Goal: Transaction & Acquisition: Purchase product/service

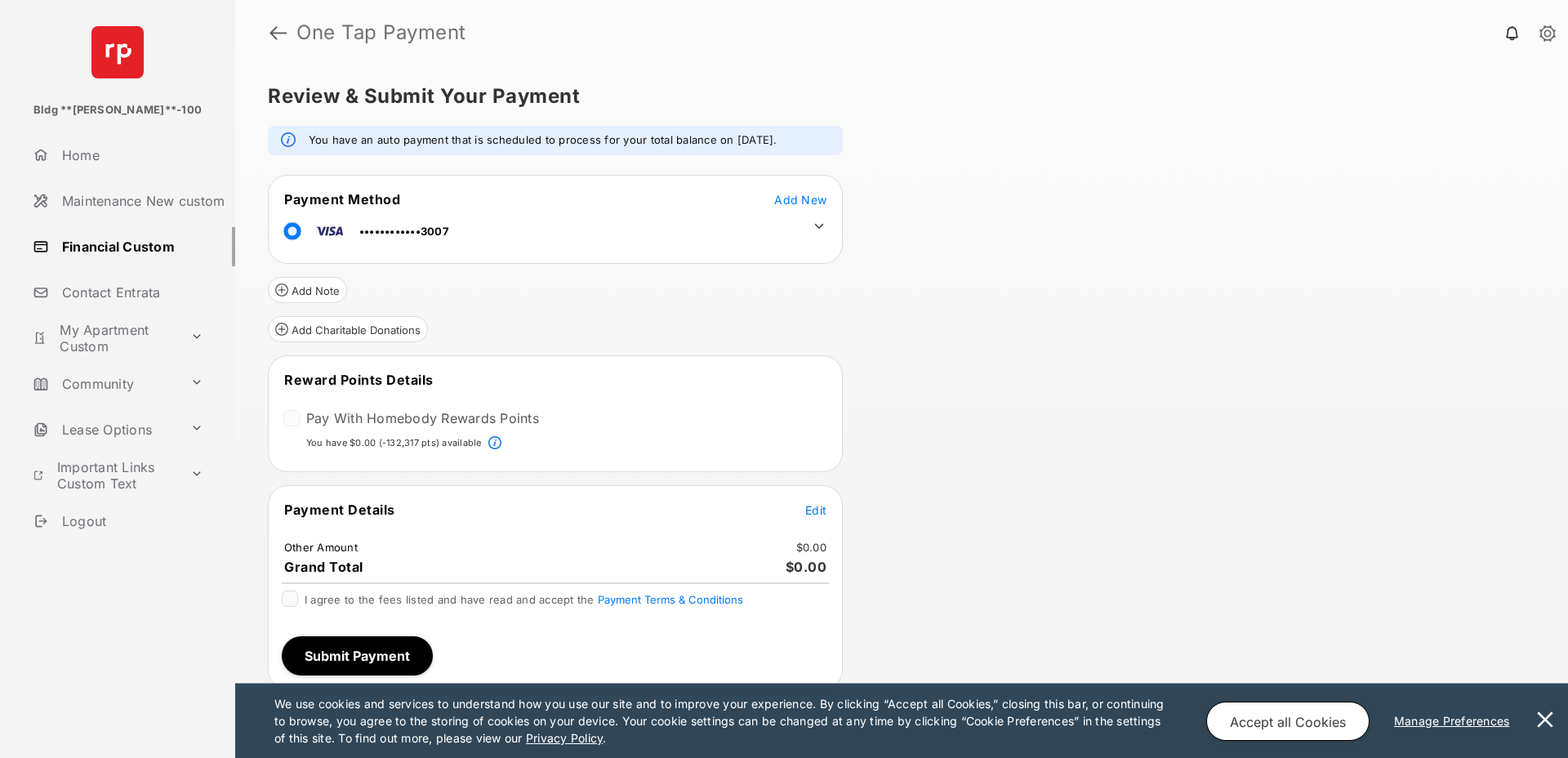
click at [792, 199] on span "Add New" at bounding box center [800, 200] width 52 height 14
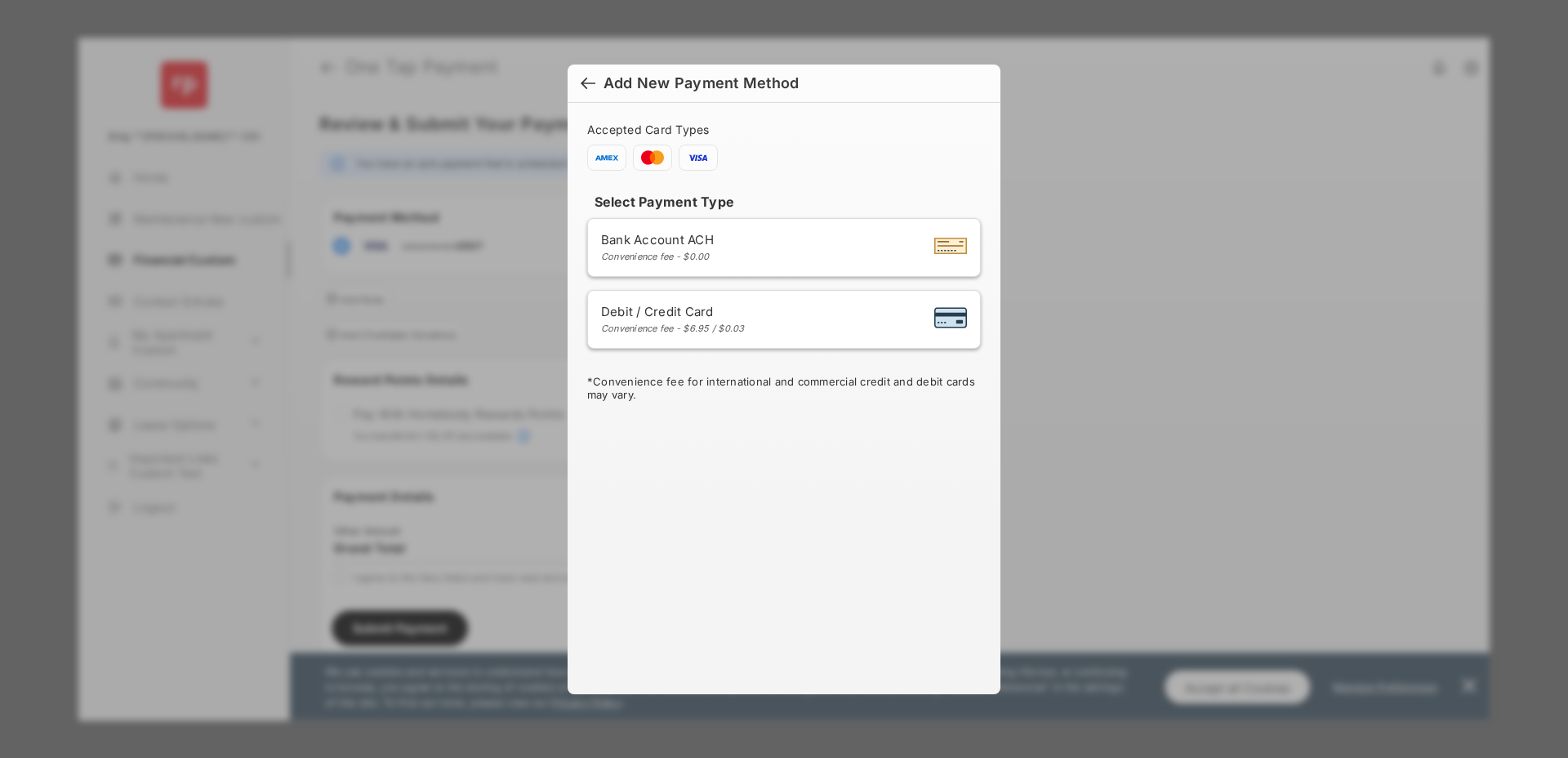
click at [765, 308] on div "Debit / Credit Card Convenience fee - $6.95 / $0.03" at bounding box center [784, 320] width 366 height 31
select select "**"
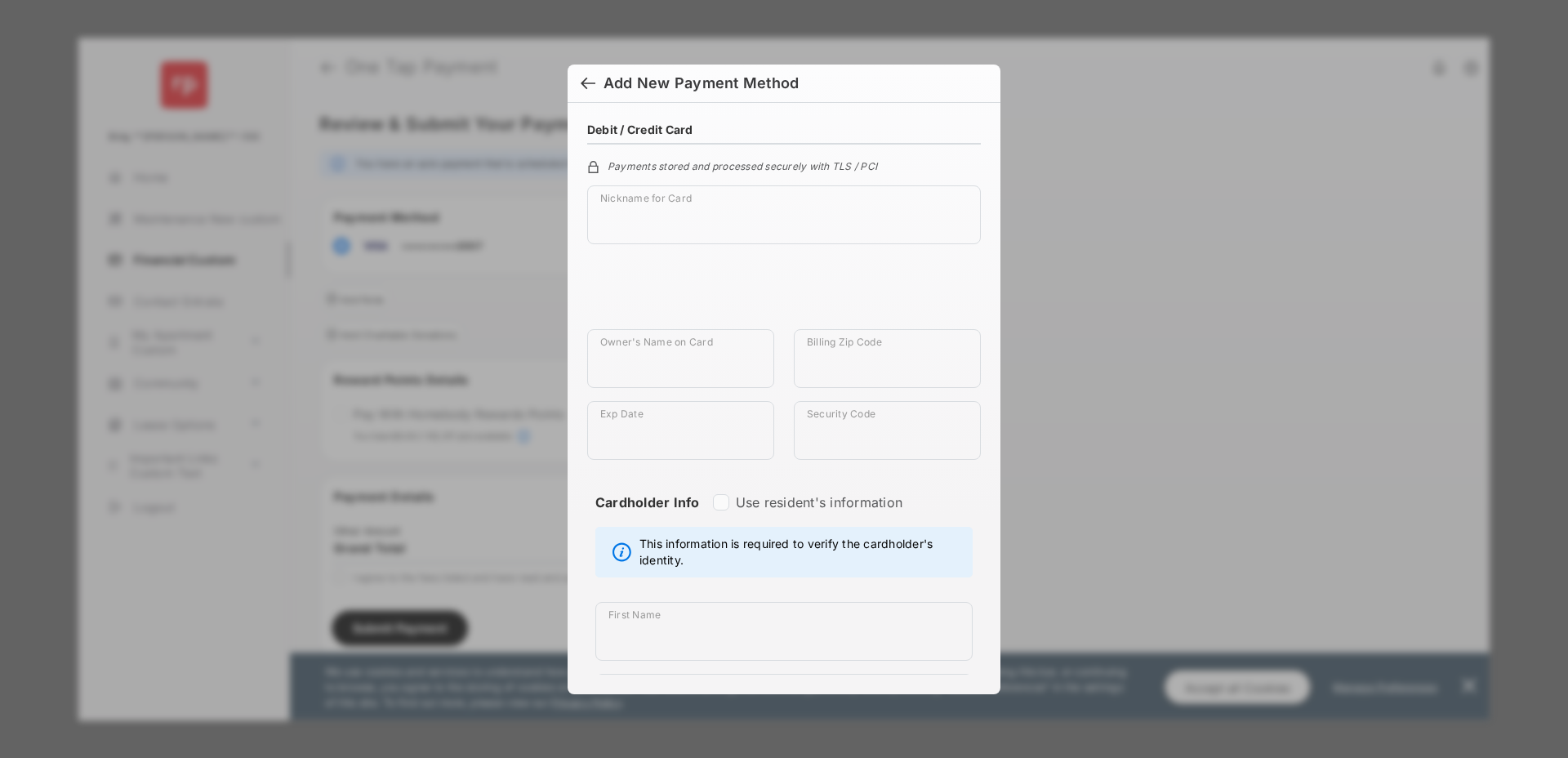
click at [591, 82] on div at bounding box center [588, 85] width 15 height 18
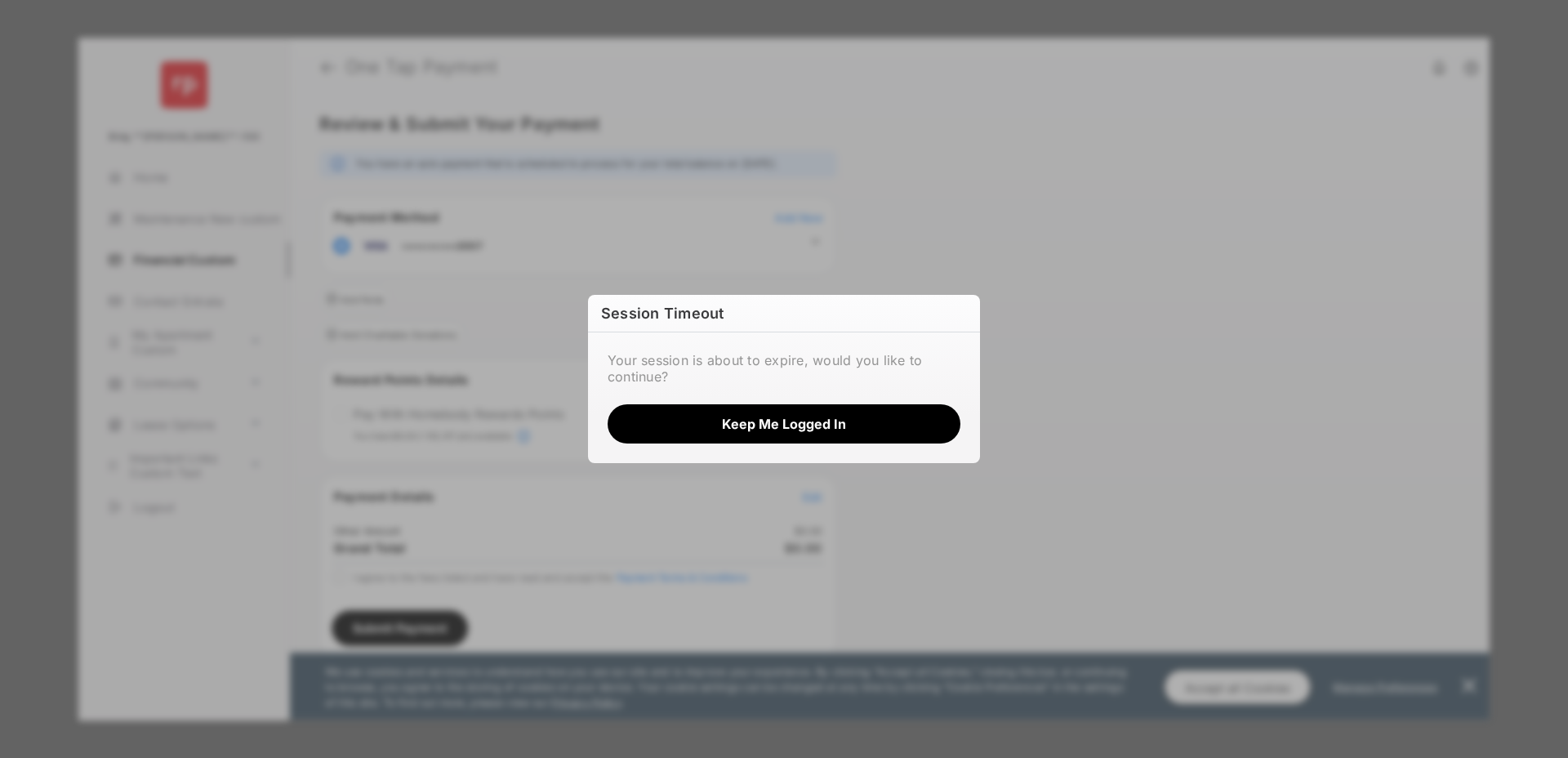
click at [781, 426] on button "Keep me logged in" at bounding box center [784, 424] width 353 height 39
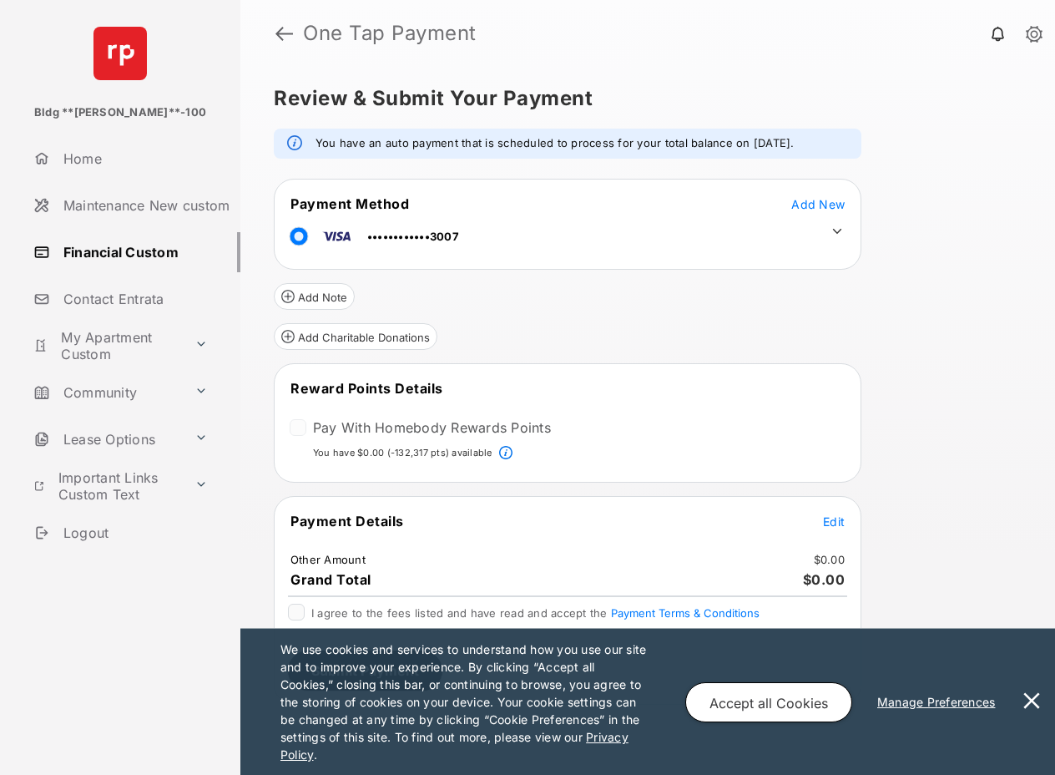
click at [954, 143] on div "Review & Submit Your Payment You have an auto payment that is scheduled to proc…" at bounding box center [647, 421] width 815 height 708
